Goal: Information Seeking & Learning: Learn about a topic

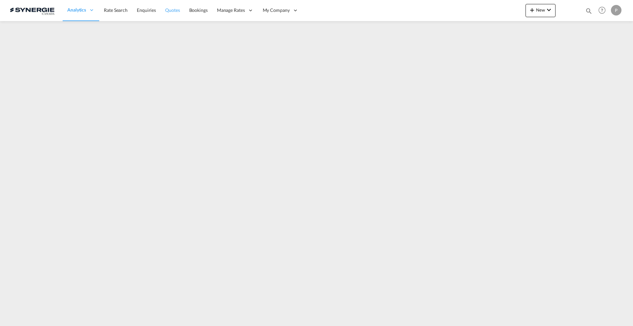
click at [181, 9] on link "Quotes" at bounding box center [172, 10] width 24 height 21
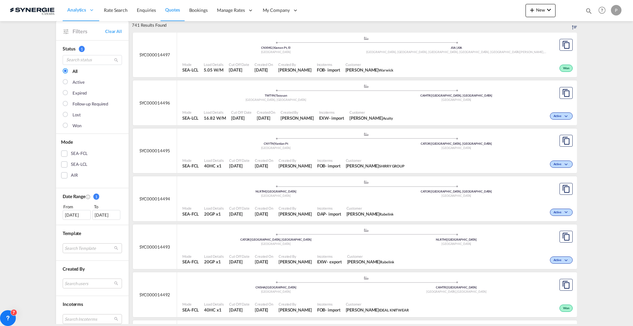
scroll to position [165, 0]
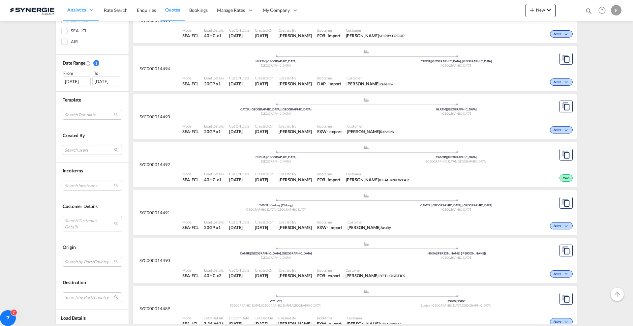
click at [77, 223] on md-select "Search Customer Details user name user [PERSON_NAME] [PERSON_NAME][EMAIL_ADDRES…" at bounding box center [92, 223] width 59 height 15
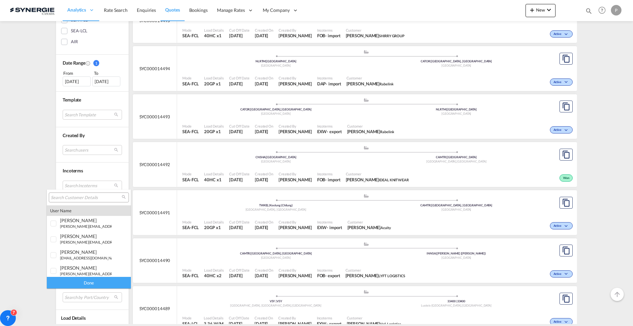
click at [89, 198] on input "search" at bounding box center [86, 198] width 71 height 6
type input "heneken"
click at [86, 271] on div "heneken" at bounding box center [86, 269] width 52 height 6
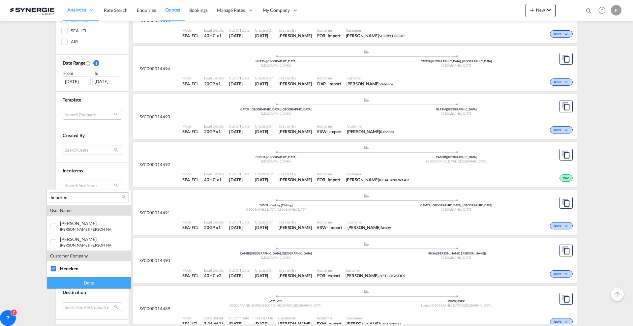
click at [89, 284] on div "Done" at bounding box center [89, 283] width 84 height 12
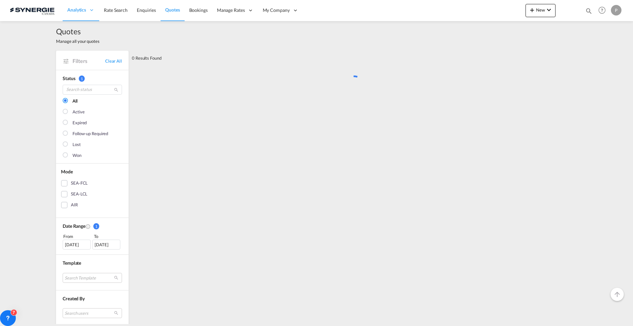
scroll to position [0, 0]
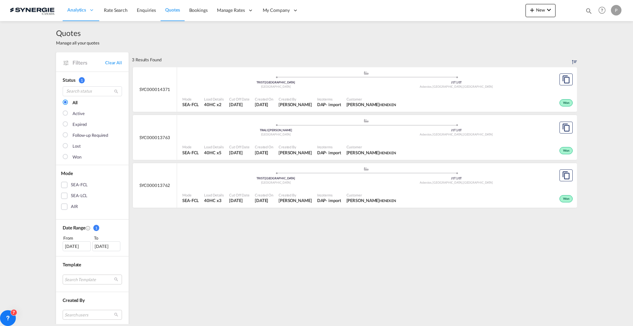
click at [309, 92] on div "Mode SEA-FCL Load Details 40HC x2 Cut Off Date [DATE] Created On [DATE] Created…" at bounding box center [377, 102] width 400 height 20
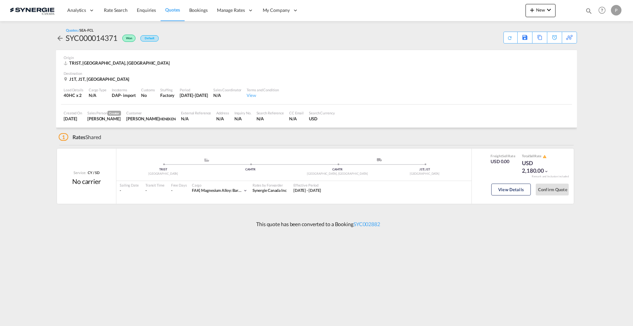
click at [99, 40] on div "SYC000014371" at bounding box center [92, 38] width 52 height 11
copy div "SYC000014371"
click at [497, 189] on button "View Details" at bounding box center [511, 190] width 40 height 12
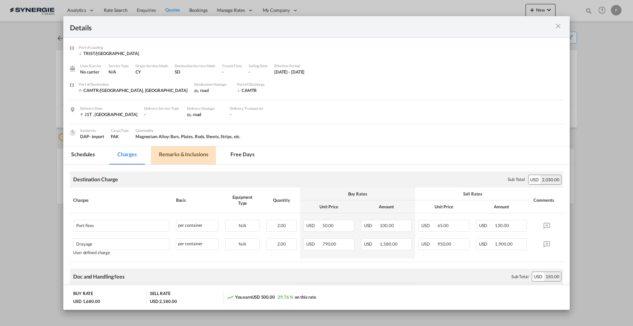
click at [187, 153] on md-tab-item "Remarks & Inclusions" at bounding box center [183, 155] width 65 height 18
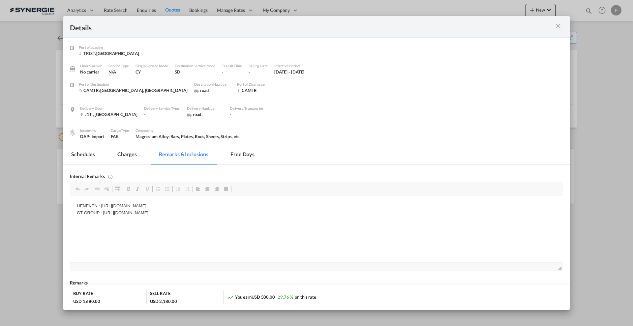
click at [138, 155] on md-tab-item "Charges" at bounding box center [126, 155] width 35 height 18
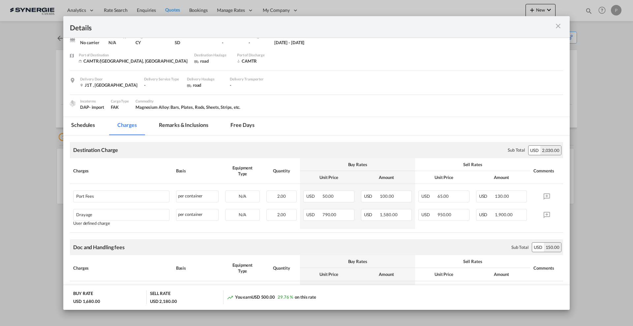
scroll to position [41, 0]
